Goal: Ask a question

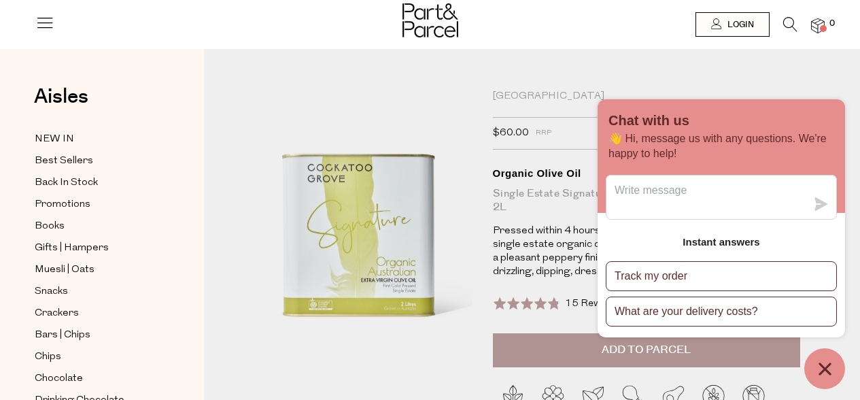
click at [425, 20] on img at bounding box center [430, 20] width 56 height 34
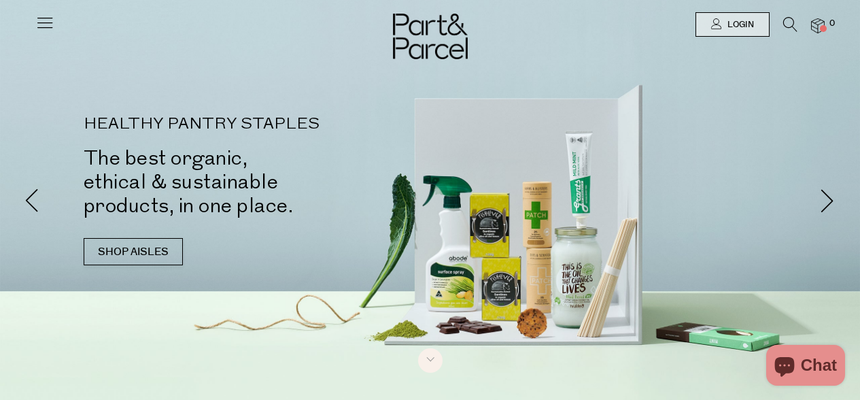
click at [331, 137] on div "HEALTHY PANTRY STAPLES The best organic, ethical & sustainable products, in one…" at bounding box center [267, 166] width 367 height 101
click at [790, 19] on icon at bounding box center [790, 24] width 14 height 15
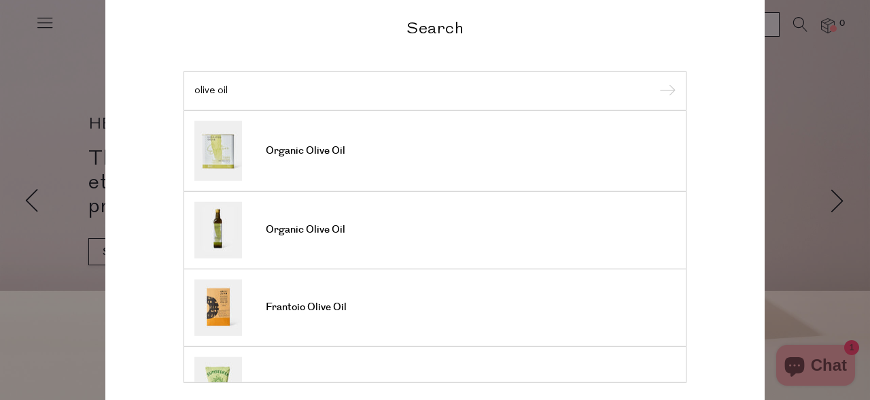
type input "olive oil"
click at [660, 92] on input "submit" at bounding box center [665, 92] width 20 height 20
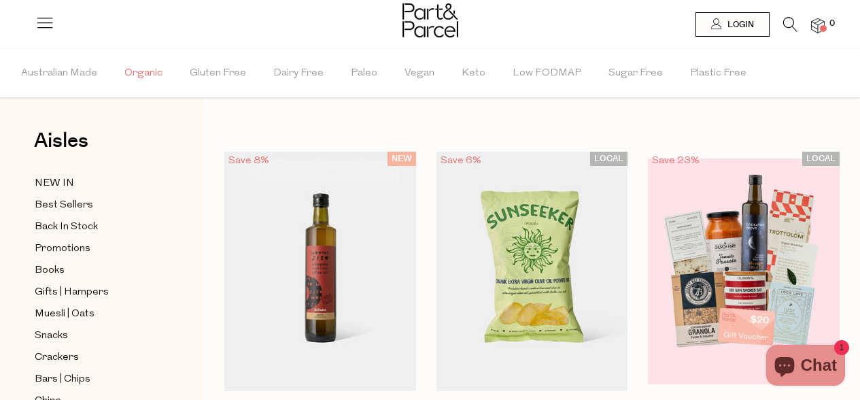
click at [146, 70] on span "Organic" at bounding box center [143, 74] width 38 height 48
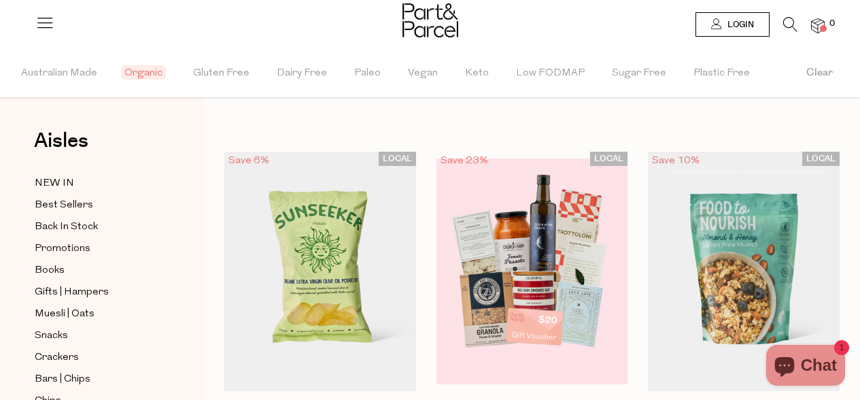
click at [788, 20] on icon at bounding box center [790, 24] width 14 height 15
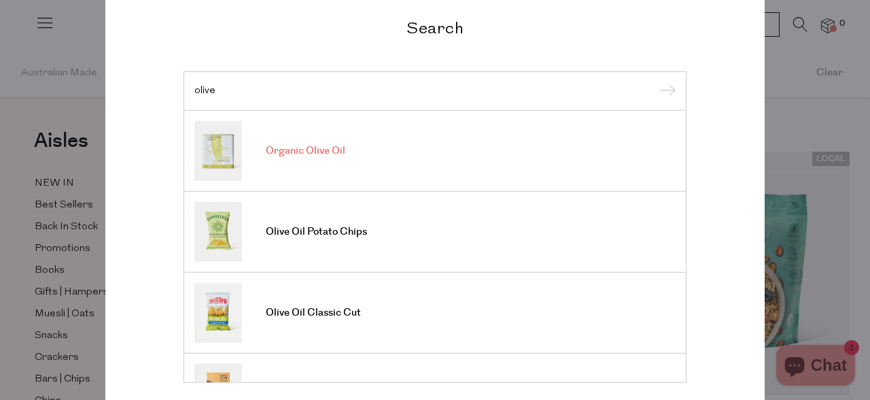
type input "olive"
click at [298, 146] on span "Organic Olive Oil" at bounding box center [305, 151] width 79 height 14
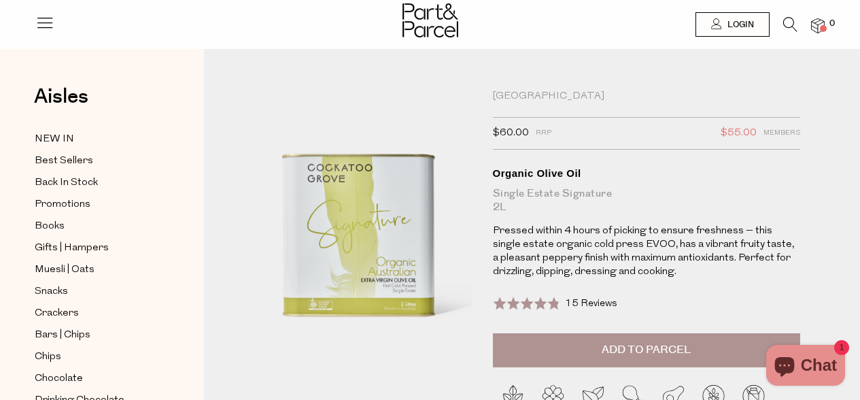
click at [817, 361] on span "Chat" at bounding box center [818, 365] width 36 height 20
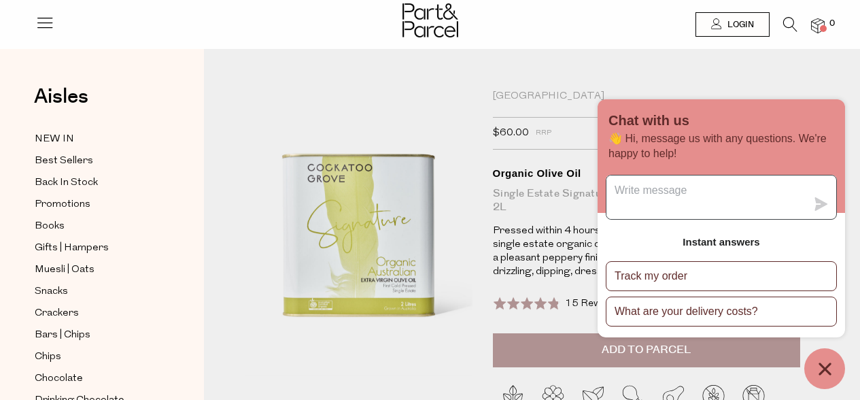
click at [677, 196] on textarea "Message us" at bounding box center [706, 196] width 200 height 43
type textarea "J"
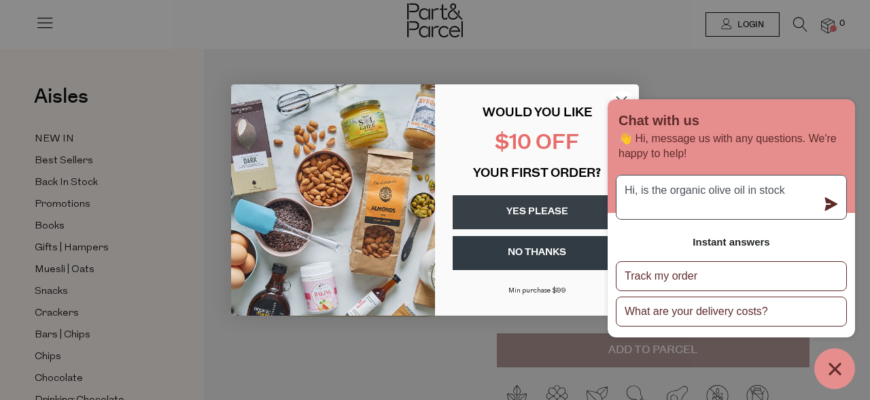
type textarea "Hi, is the organic olive oil in stock"
click at [523, 211] on button "YES PLEASE" at bounding box center [537, 212] width 169 height 34
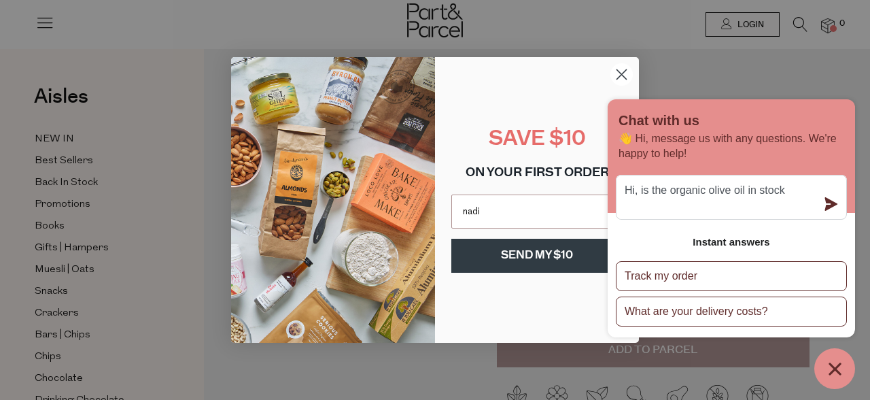
type input "nadir"
type input "nadir.fisher@bigpond.com"
click at [526, 258] on button "SEND MY $10" at bounding box center [536, 255] width 171 height 34
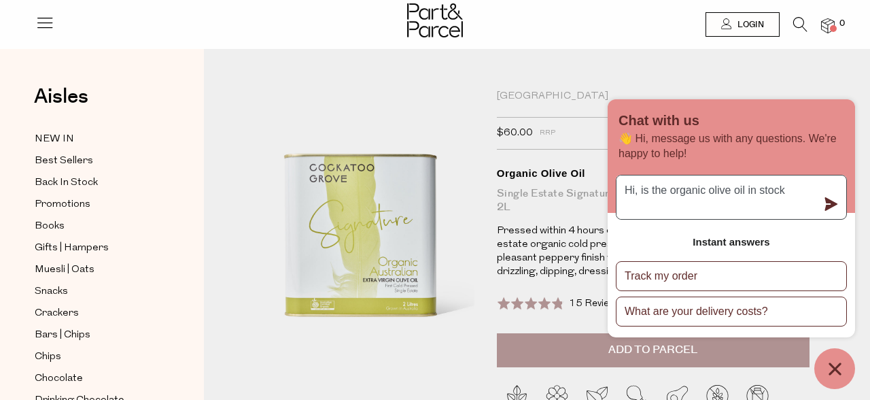
click at [792, 191] on textarea "Hi, is the organic olive oil in stock" at bounding box center [716, 196] width 200 height 43
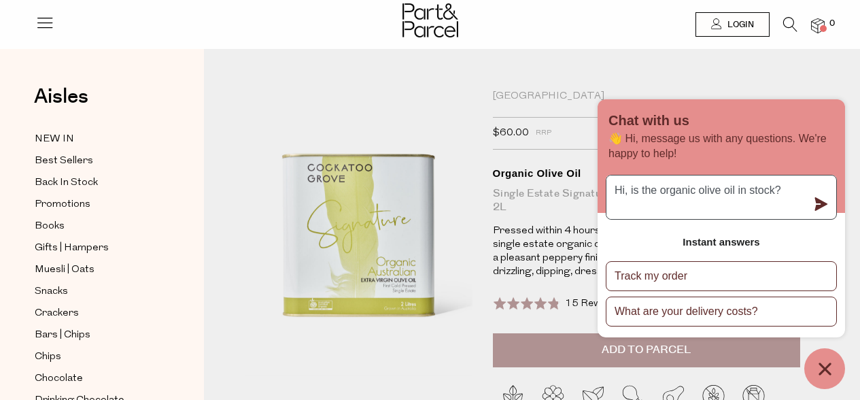
click at [660, 192] on textarea "Hi, is the organic olive oil in stock?" at bounding box center [706, 196] width 200 height 43
type textarea "Hi, is the 2L organic olive oil in stock?"
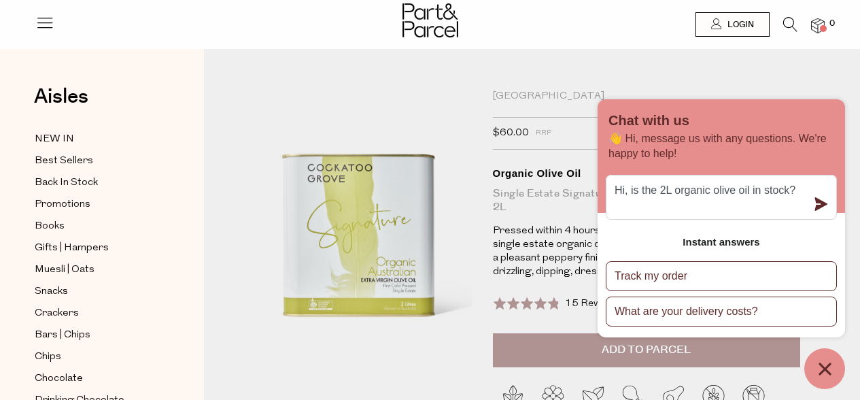
click at [819, 199] on icon "submit" at bounding box center [821, 204] width 13 height 14
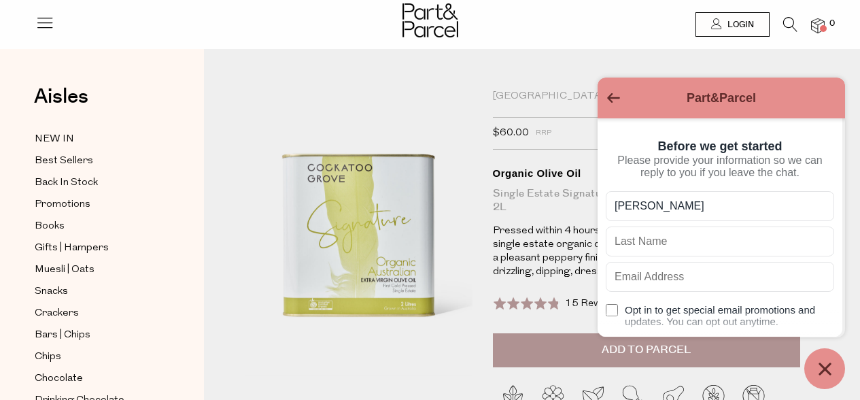
type input "Nadir"
type input "f"
type input "Fisher"
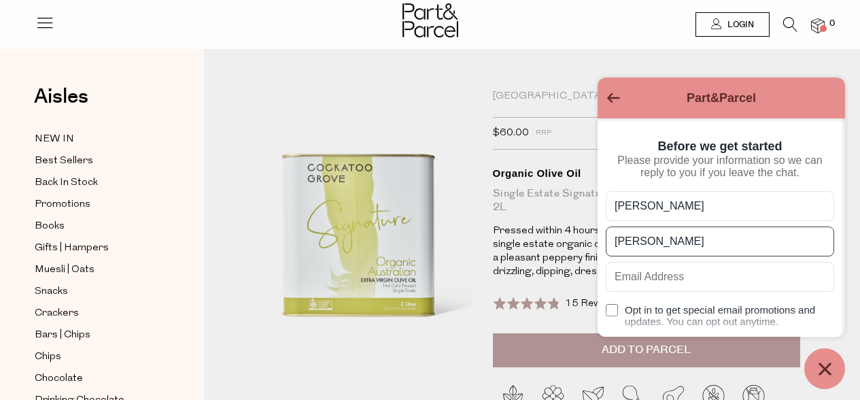
type input "nadir.fisher@bigpond.com"
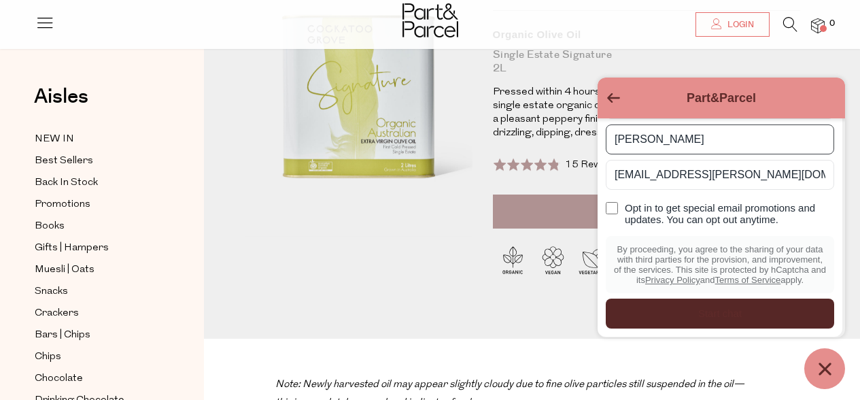
scroll to position [117, 0]
type input "Fisher"
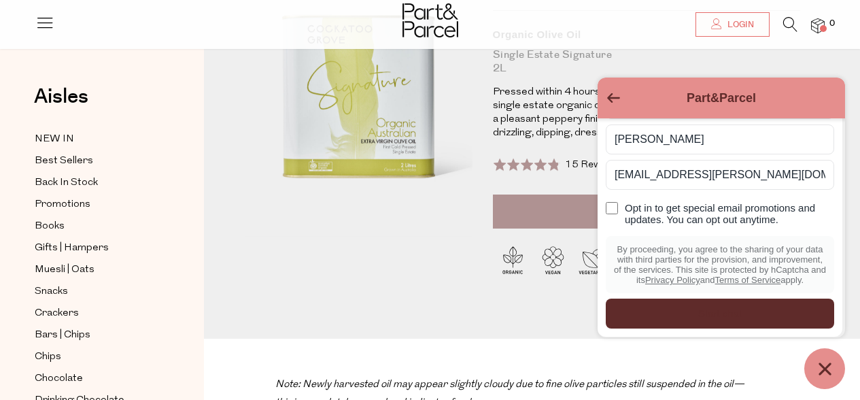
click at [614, 202] on input "Opt in to get special email promotions and updates. You can opt out anytime." at bounding box center [611, 208] width 12 height 12
checkbox input "true"
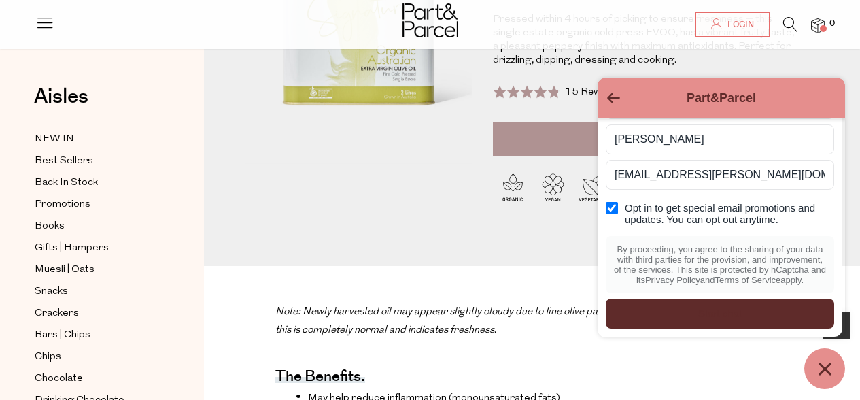
scroll to position [214, 0]
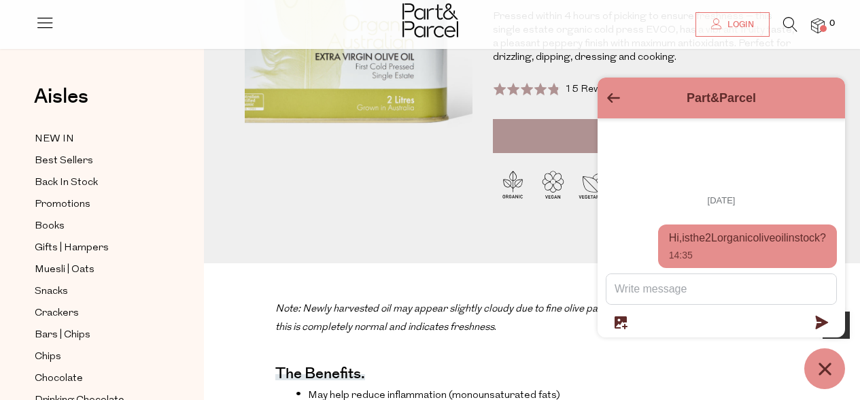
drag, startPoint x: 463, startPoint y: 194, endPoint x: 418, endPoint y: 181, distance: 46.9
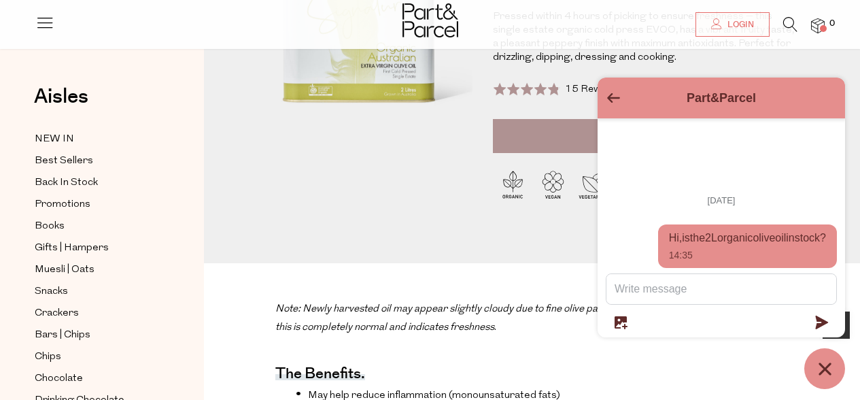
scroll to position [53, 0]
